Goal: Transaction & Acquisition: Download file/media

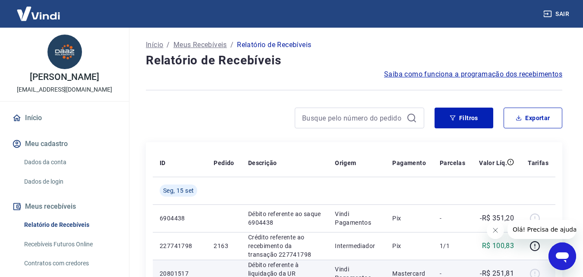
click at [367, 275] on p "Vindi Pagamentos" at bounding box center [357, 273] width 44 height 17
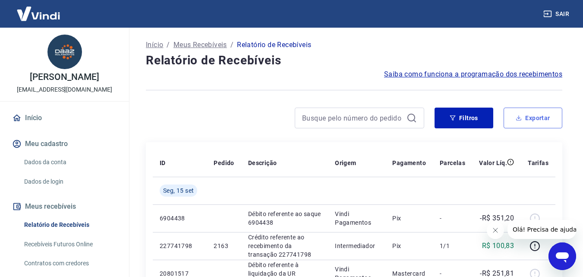
click at [547, 117] on button "Exportar" at bounding box center [533, 118] width 59 height 21
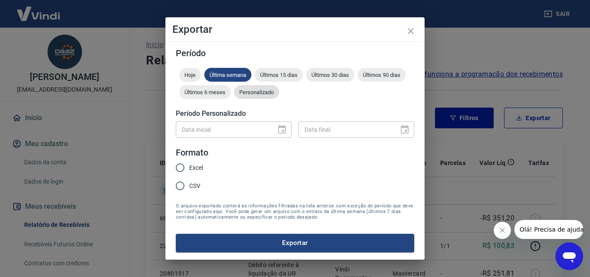
drag, startPoint x: 282, startPoint y: 101, endPoint x: 263, endPoint y: 96, distance: 19.2
click at [279, 101] on div "Hoje Última semana Últimos 15 dias Últimos 30 dias Últimos 90 dias Últimos 6 me…" at bounding box center [295, 85] width 238 height 35
click at [263, 96] on div "Personalizado" at bounding box center [256, 92] width 45 height 14
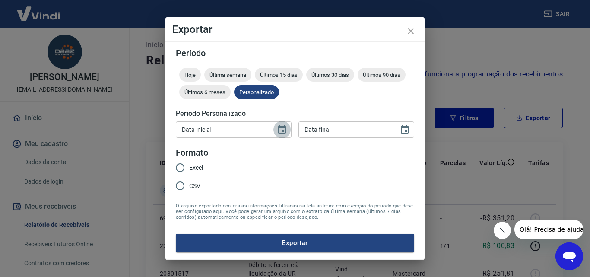
click at [276, 131] on button "Choose date" at bounding box center [281, 129] width 17 height 17
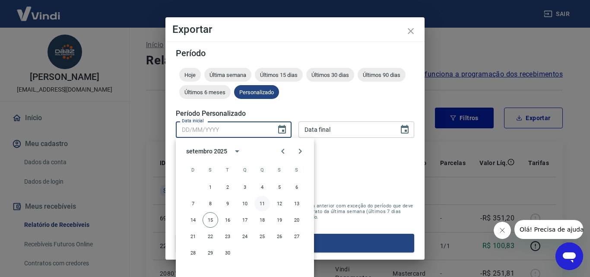
click at [264, 206] on button "11" at bounding box center [262, 204] width 16 height 16
type input "11/09/2025"
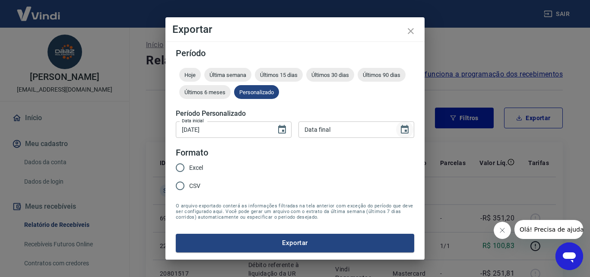
click at [399, 124] on button "Choose date" at bounding box center [404, 129] width 17 height 17
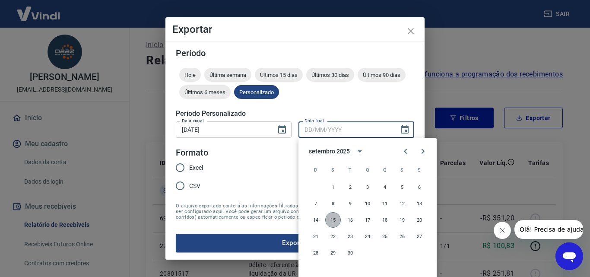
click at [335, 216] on button "15" at bounding box center [333, 220] width 16 height 16
type input "15/09/2025"
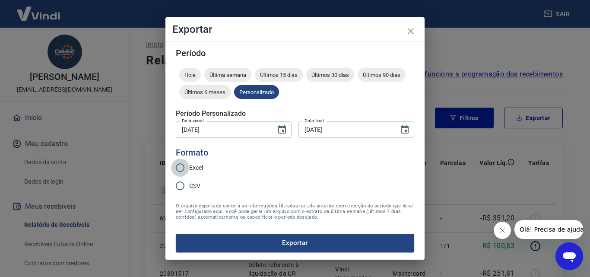
click at [177, 171] on input "Excel" at bounding box center [180, 167] width 18 height 18
radio input "true"
click at [303, 244] on button "Exportar" at bounding box center [295, 243] width 238 height 18
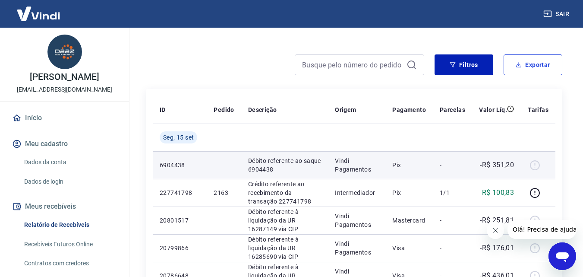
scroll to position [173, 0]
